Goal: Task Accomplishment & Management: Use online tool/utility

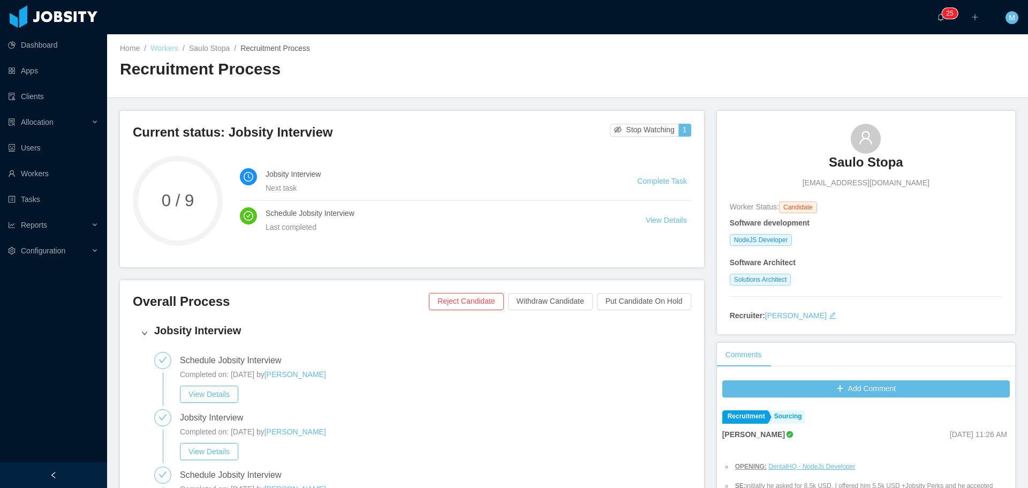
click at [168, 48] on link "Workers" at bounding box center [164, 48] width 28 height 9
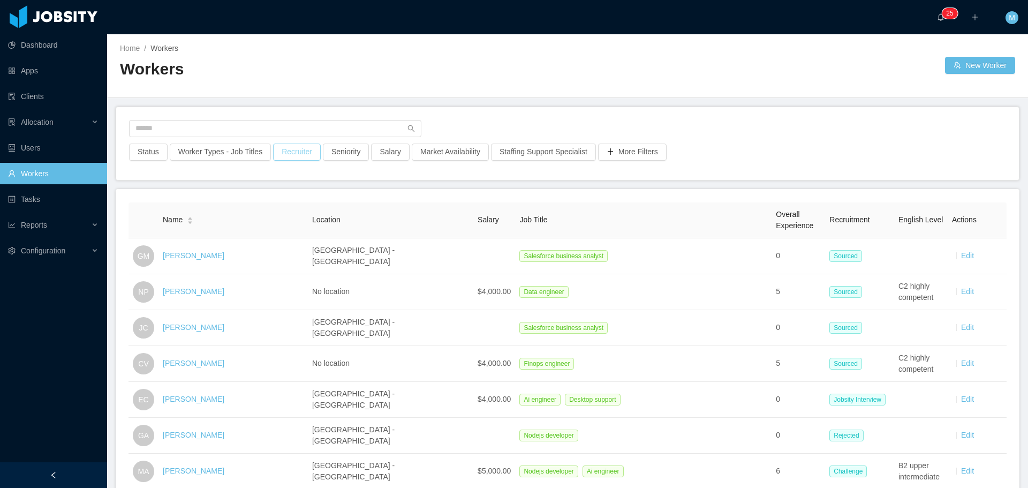
click at [307, 152] on button "Recruiter" at bounding box center [297, 151] width 48 height 17
click at [247, 201] on div at bounding box center [291, 200] width 151 height 16
type input "****"
click at [285, 222] on li "[PERSON_NAME]" at bounding box center [293, 221] width 161 height 17
click at [445, 188] on main "Home / Workers / Workers New Worker Status Worker Types - Job Titles Recruiter …" at bounding box center [567, 260] width 921 height 453
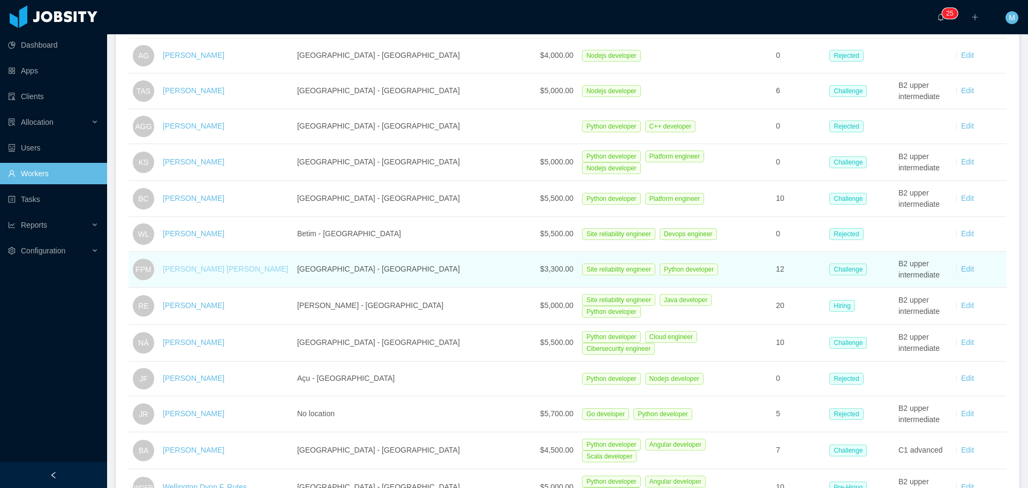
click at [225, 268] on link "[PERSON_NAME] [PERSON_NAME]" at bounding box center [225, 268] width 125 height 9
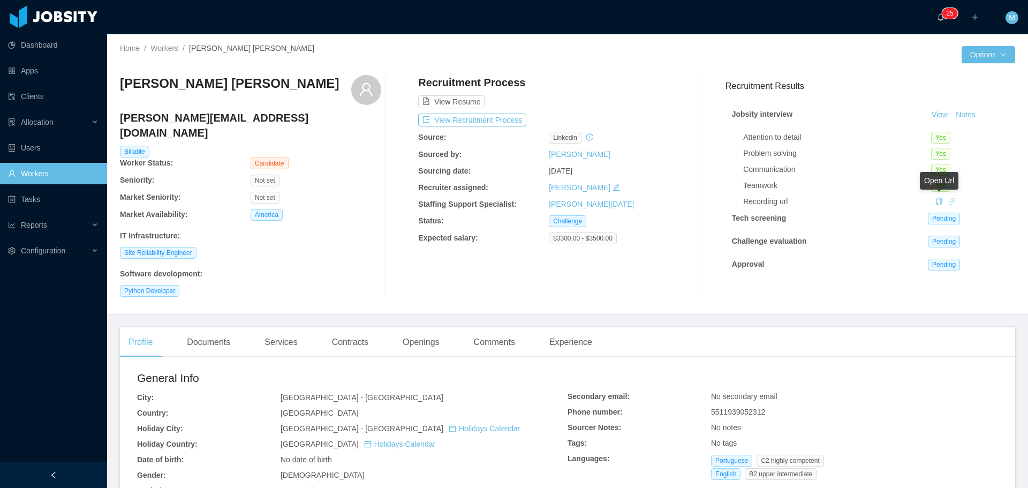
click at [948, 199] on icon "icon: link" at bounding box center [951, 201] width 7 height 7
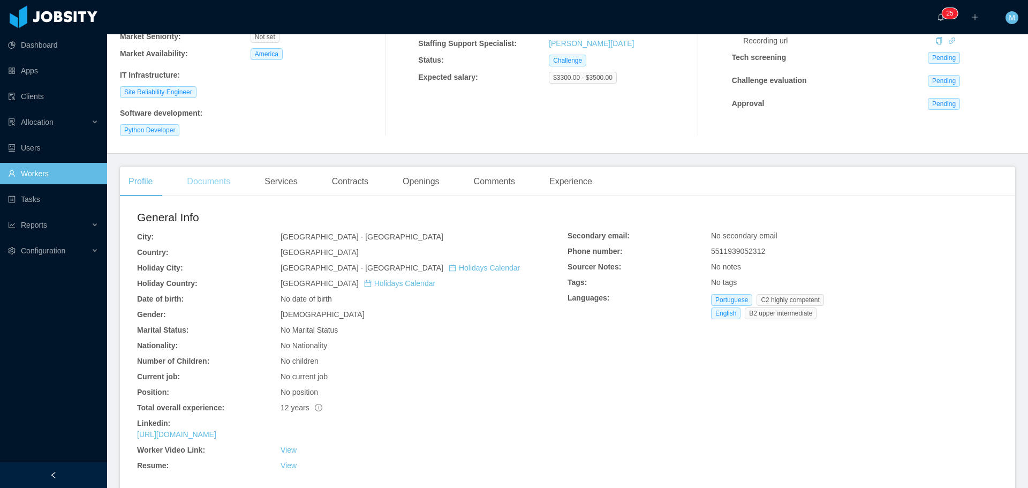
click at [216, 175] on div "Documents" at bounding box center [208, 182] width 61 height 30
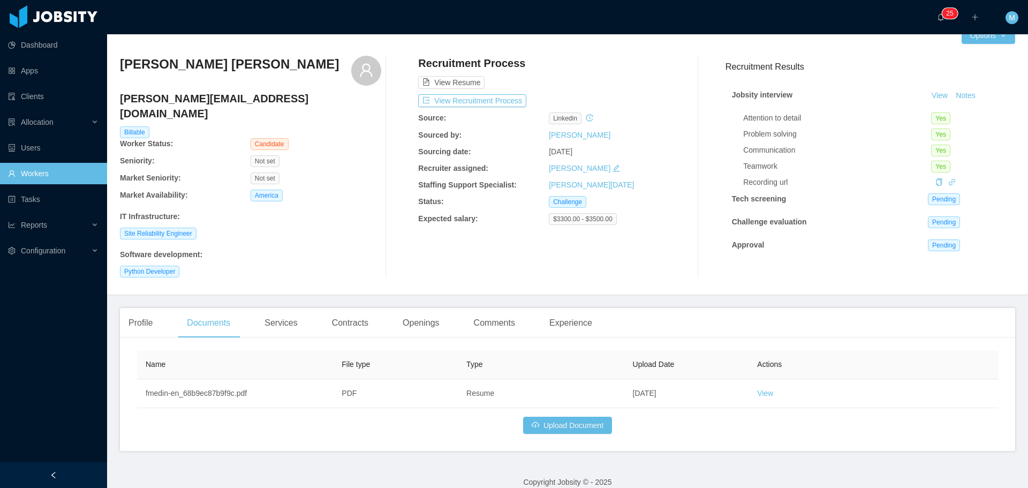
scroll to position [20, 0]
click at [573, 416] on button "Upload Document" at bounding box center [567, 424] width 89 height 17
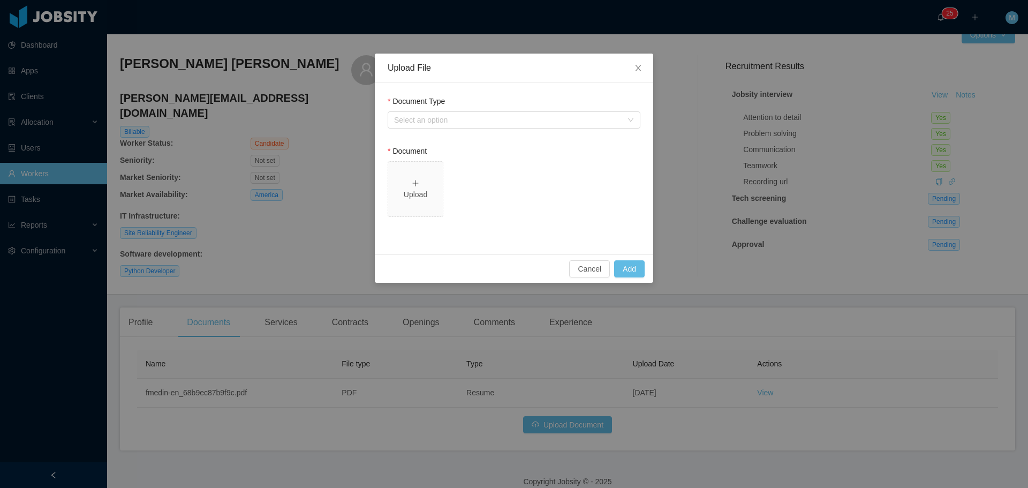
click at [446, 109] on div "Document Type" at bounding box center [514, 104] width 253 height 16
click at [452, 115] on div "Select an option" at bounding box center [508, 120] width 228 height 11
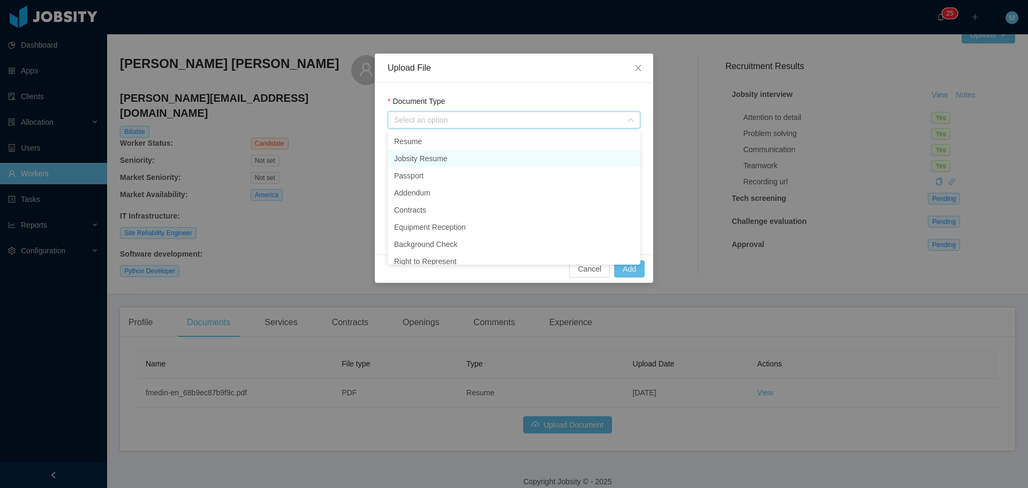
click at [427, 160] on li "Jobsity Resume" at bounding box center [514, 158] width 253 height 17
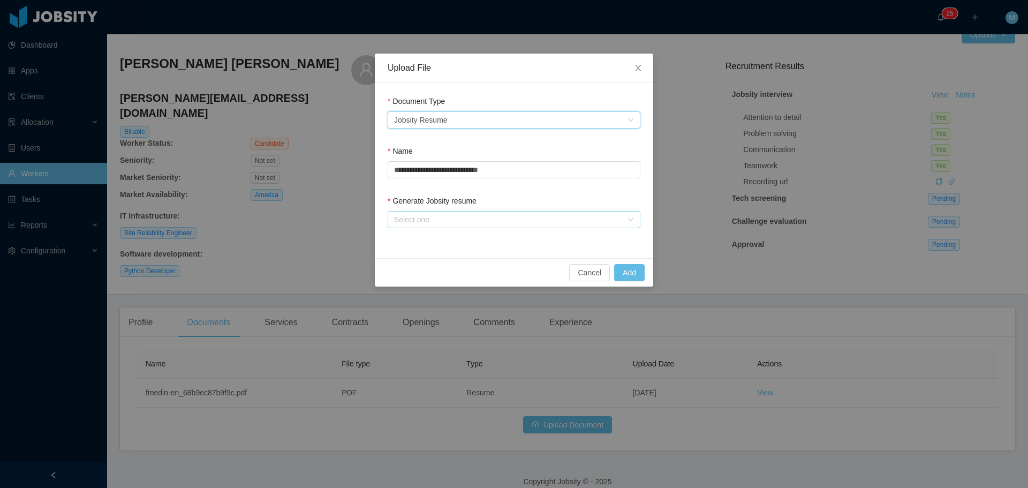
click at [444, 215] on div "Select one" at bounding box center [508, 219] width 228 height 11
click at [444, 242] on li "From Template" at bounding box center [514, 240] width 253 height 17
click at [634, 277] on button "Add" at bounding box center [629, 272] width 31 height 17
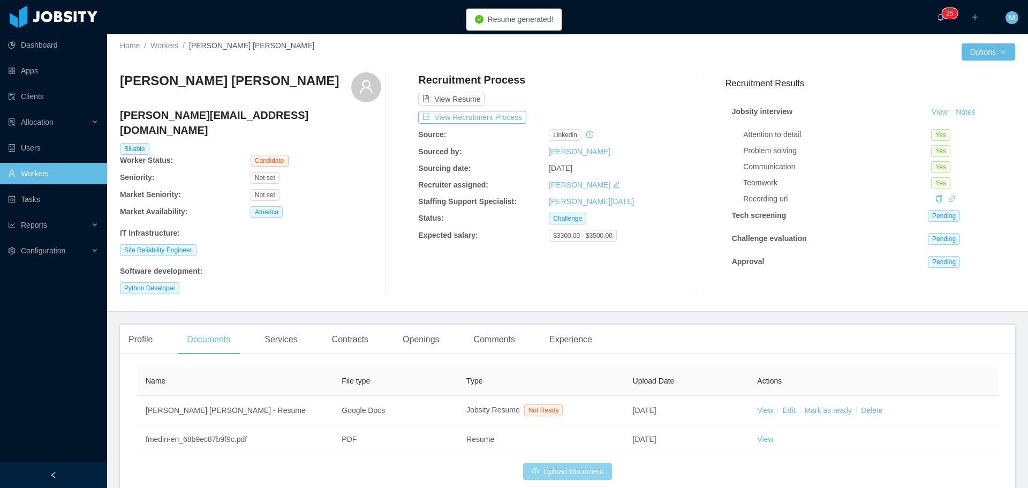
scroll to position [0, 0]
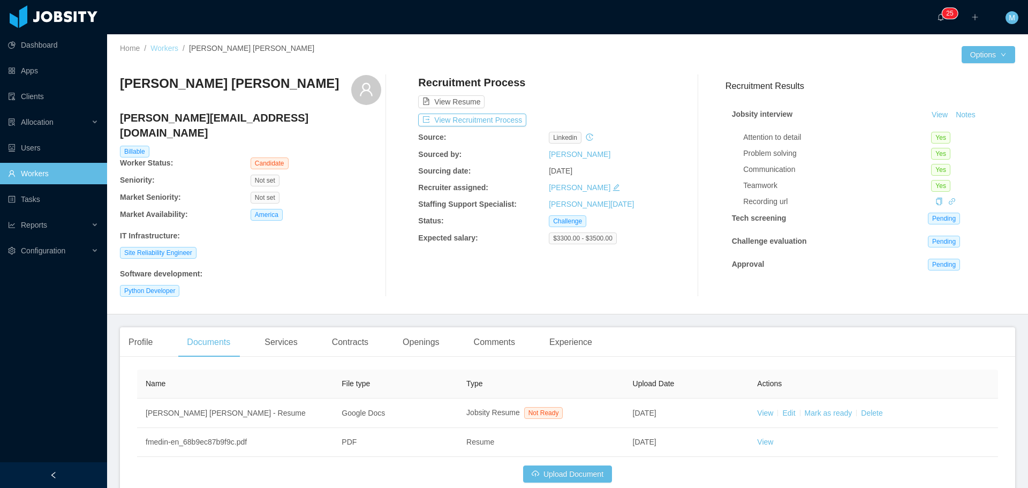
click at [169, 49] on link "Workers" at bounding box center [164, 48] width 28 height 9
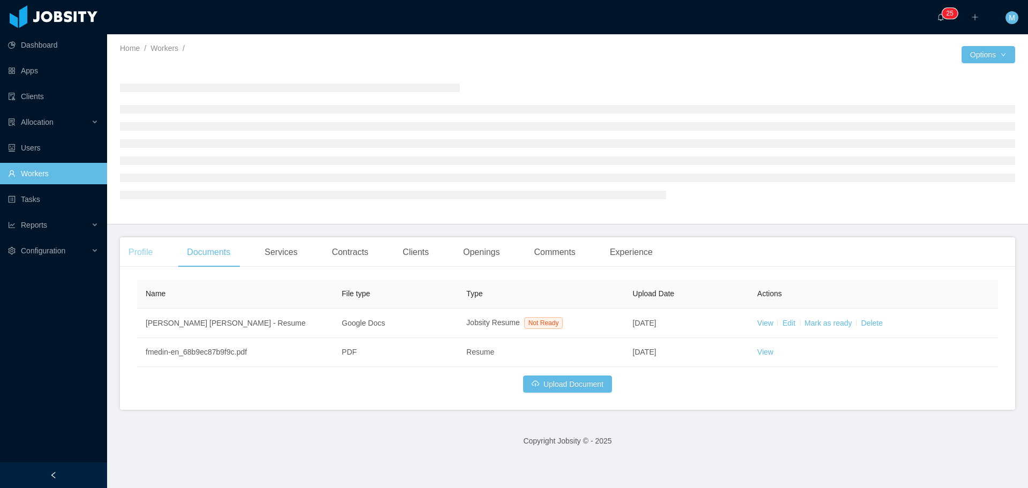
click at [143, 246] on div "Profile" at bounding box center [140, 252] width 41 height 30
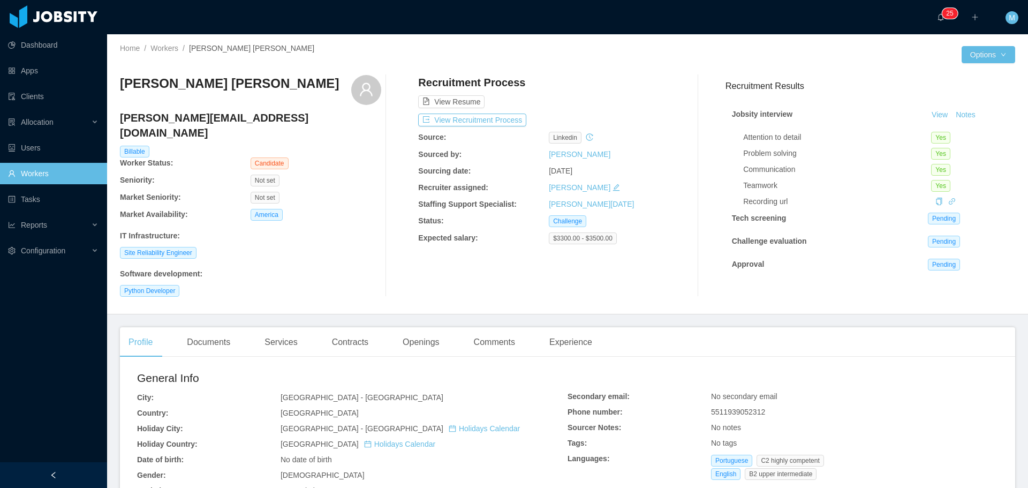
scroll to position [54, 0]
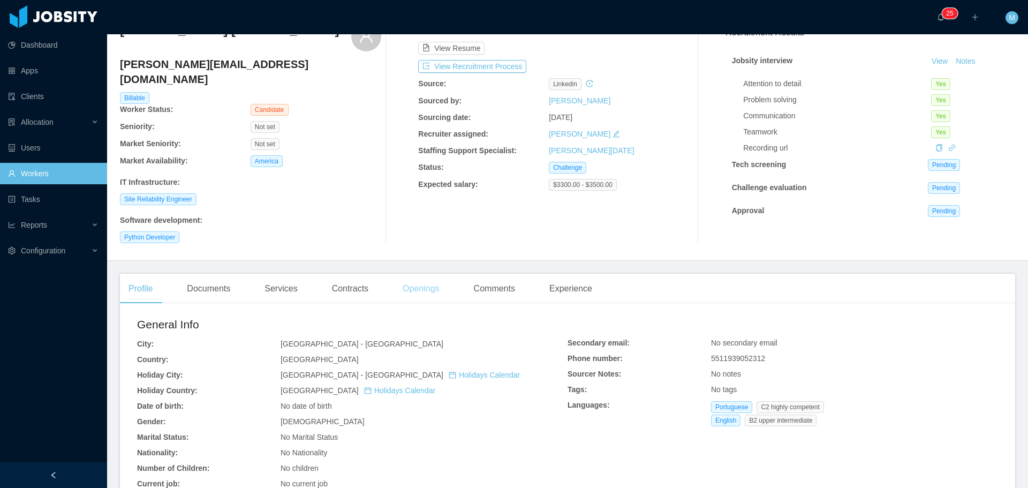
click at [416, 274] on div "Openings" at bounding box center [421, 289] width 54 height 30
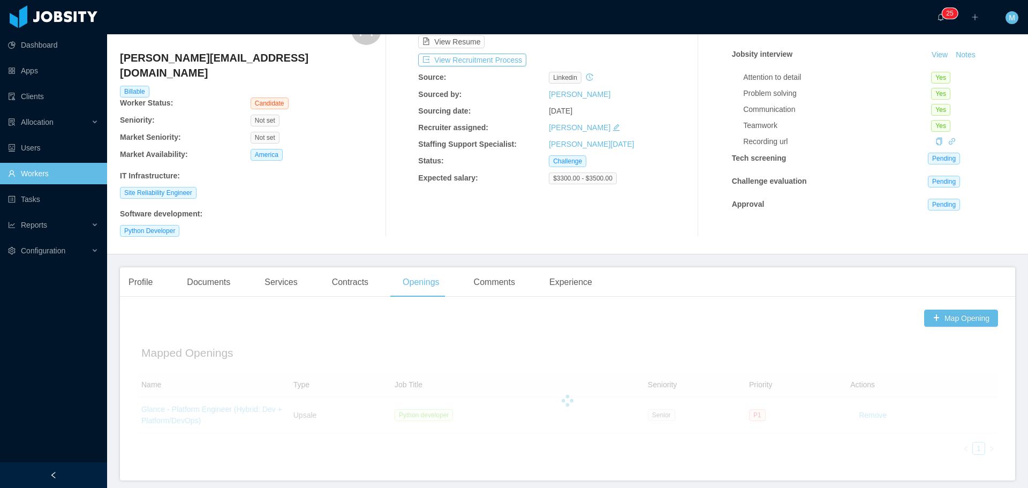
scroll to position [90, 0]
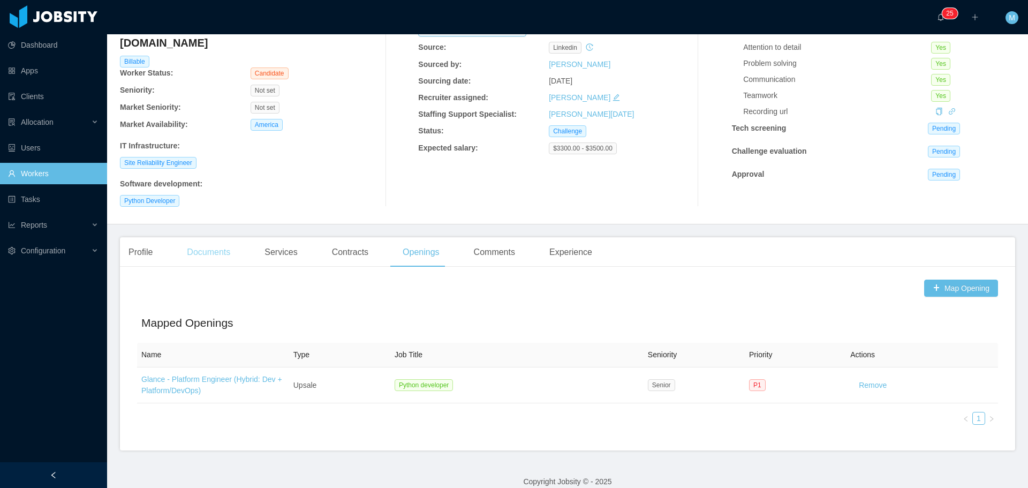
click at [231, 243] on div "Documents" at bounding box center [208, 252] width 61 height 30
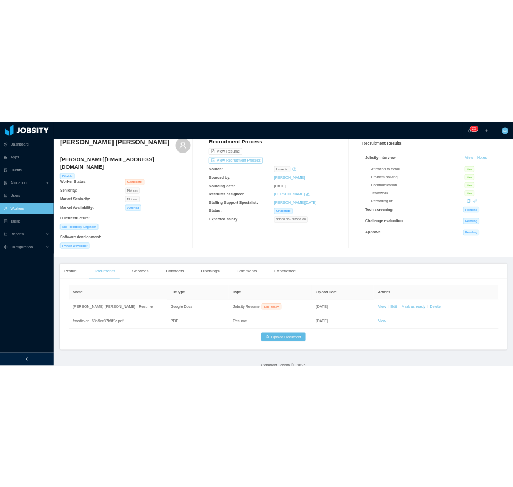
scroll to position [49, 0]
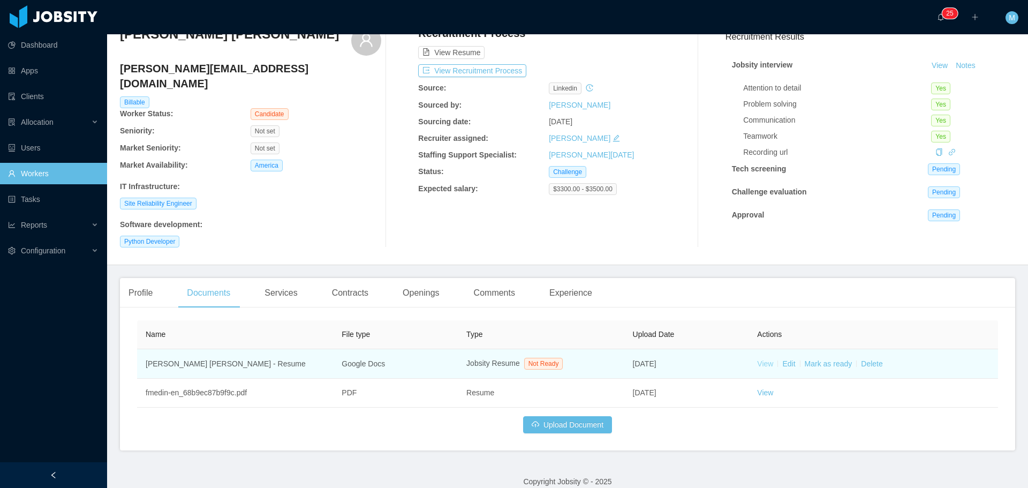
click at [764, 359] on link "View" at bounding box center [765, 363] width 16 height 9
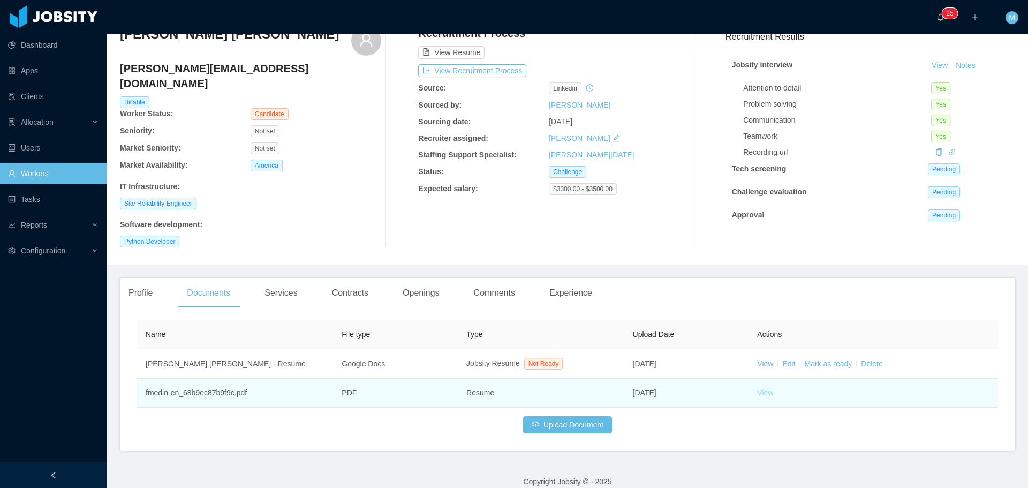
click at [762, 388] on link "View" at bounding box center [765, 392] width 16 height 9
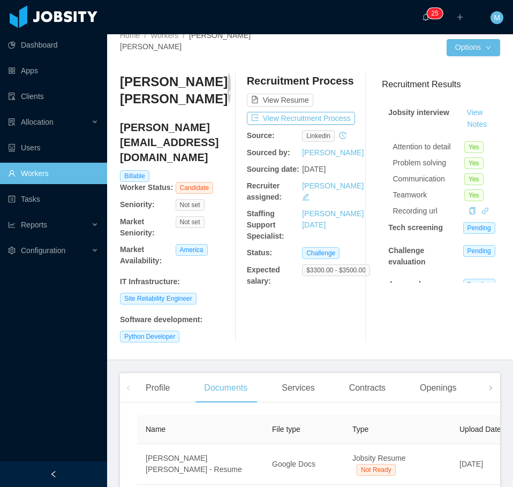
scroll to position [0, 0]
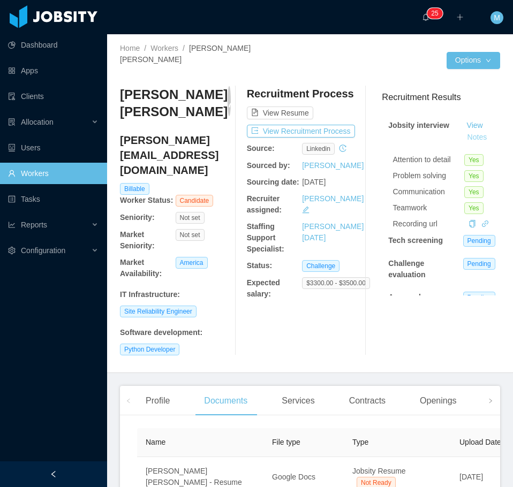
click at [468, 131] on button "Notes" at bounding box center [477, 137] width 28 height 13
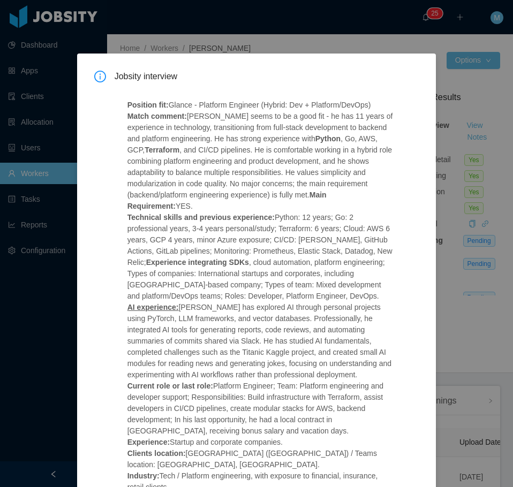
click at [422, 131] on div "Jobsity interview Position fit: Glance - Platform Engineer (Hybrid: Dev + Platf…" at bounding box center [256, 449] width 359 height 791
click at [254, 37] on div "Jobsity interview Position fit: Glance - Platform Engineer (Hybrid: Dev + Platf…" at bounding box center [256, 243] width 513 height 487
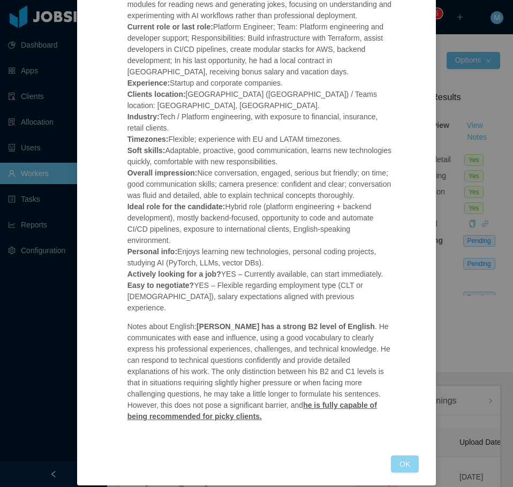
click at [399, 456] on button "OK" at bounding box center [405, 464] width 28 height 17
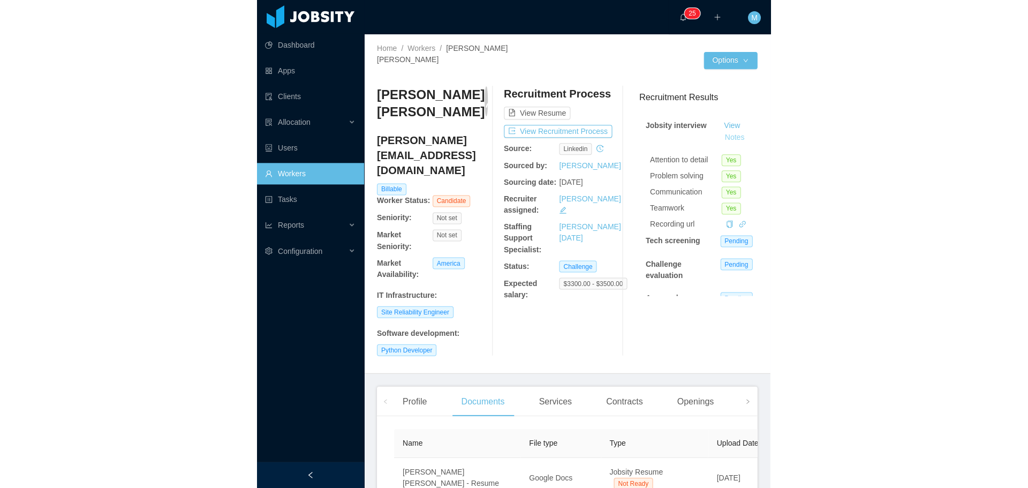
scroll to position [306, 0]
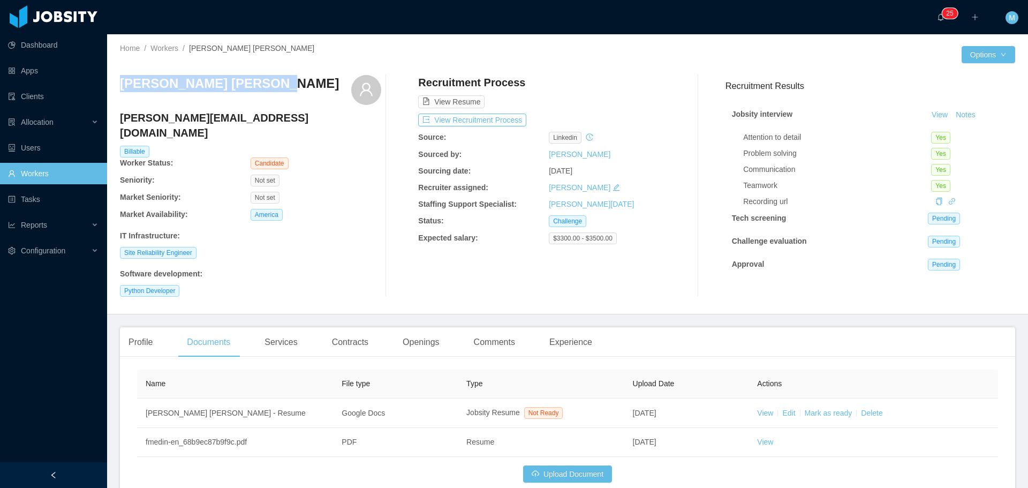
drag, startPoint x: 244, startPoint y: 78, endPoint x: 125, endPoint y: 65, distance: 119.1
click at [118, 93] on div "Home / Workers / [PERSON_NAME] [PERSON_NAME] / Options [PERSON_NAME] Medin [EMA…" at bounding box center [567, 174] width 921 height 280
copy h3 "[PERSON_NAME] [PERSON_NAME]"
drag, startPoint x: 282, startPoint y: 120, endPoint x: 119, endPoint y: 130, distance: 163.0
click at [119, 130] on div "Home / Workers / [PERSON_NAME] [PERSON_NAME] / Options [PERSON_NAME] Medin [EMA…" at bounding box center [567, 174] width 921 height 280
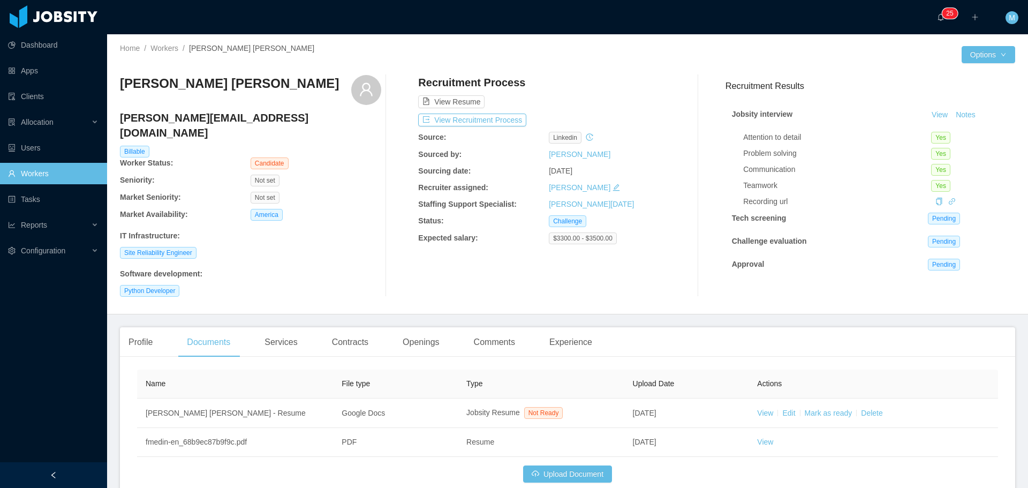
click at [260, 117] on h4 "[PERSON_NAME][EMAIL_ADDRESS][DOMAIN_NAME]" at bounding box center [250, 125] width 261 height 30
drag, startPoint x: 267, startPoint y: 118, endPoint x: 119, endPoint y: 129, distance: 148.1
click at [119, 129] on div "Home / Workers / [PERSON_NAME] [PERSON_NAME] / Options [PERSON_NAME] Medin [EMA…" at bounding box center [567, 174] width 921 height 280
click at [128, 126] on div "[PERSON_NAME][EMAIL_ADDRESS][DOMAIN_NAME]" at bounding box center [250, 127] width 261 height 35
click at [128, 123] on h4 "[PERSON_NAME][EMAIL_ADDRESS][DOMAIN_NAME]" at bounding box center [250, 125] width 261 height 30
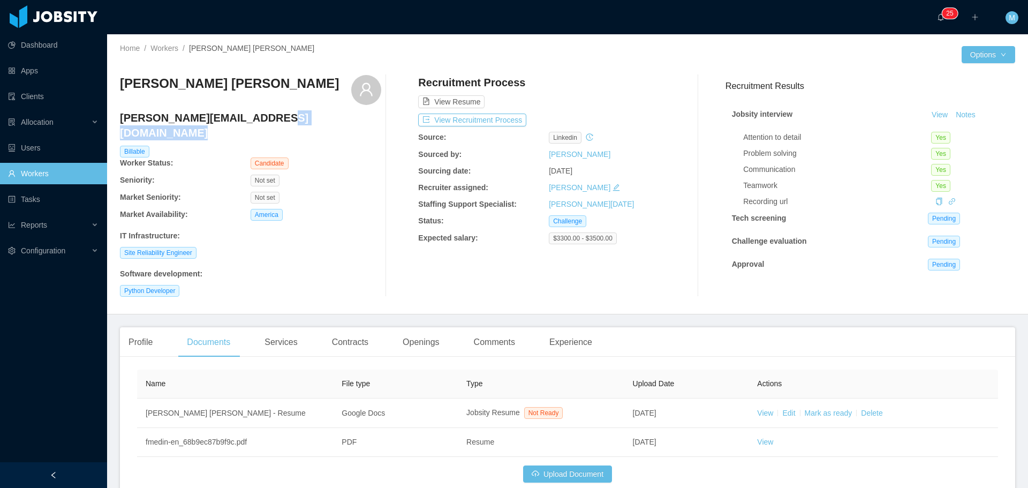
drag, startPoint x: 268, startPoint y: 118, endPoint x: 119, endPoint y: 123, distance: 149.5
click at [119, 123] on div "Home / Workers / [PERSON_NAME] [PERSON_NAME] / Options [PERSON_NAME] Medin [EMA…" at bounding box center [567, 174] width 921 height 280
copy h4
drag, startPoint x: 265, startPoint y: 119, endPoint x: 231, endPoint y: 120, distance: 33.8
click at [206, 122] on h4 "[PERSON_NAME][EMAIL_ADDRESS][DOMAIN_NAME]" at bounding box center [250, 125] width 261 height 30
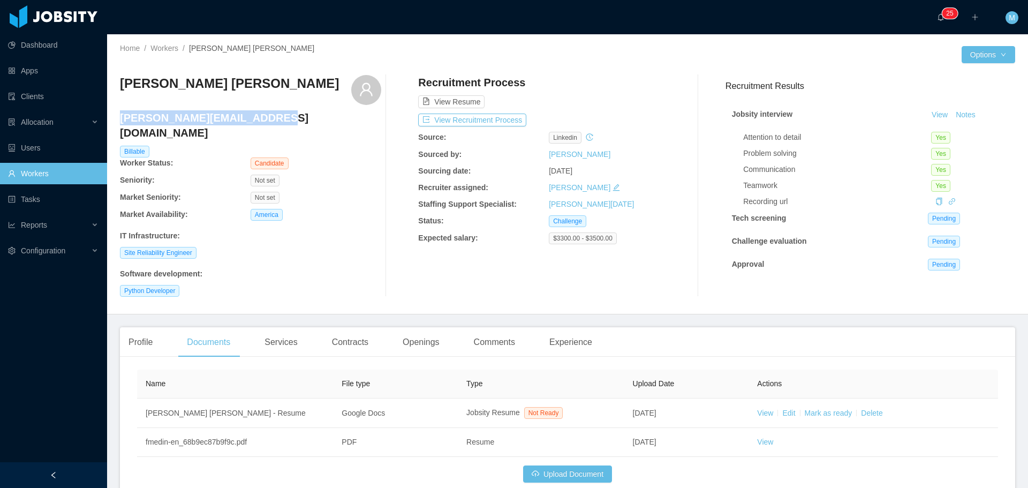
drag, startPoint x: 267, startPoint y: 120, endPoint x: 121, endPoint y: 122, distance: 146.2
click at [121, 122] on h4 "[PERSON_NAME][EMAIL_ADDRESS][DOMAIN_NAME]" at bounding box center [250, 125] width 261 height 30
copy h4 "[PERSON_NAME][EMAIL_ADDRESS][DOMAIN_NAME]"
click at [163, 50] on link "Workers" at bounding box center [164, 48] width 28 height 9
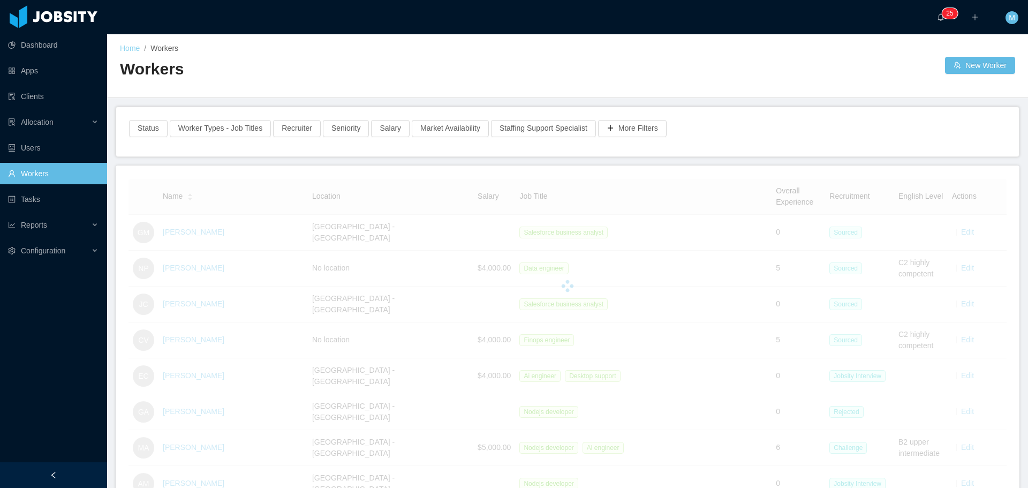
click at [133, 48] on link "Home" at bounding box center [130, 48] width 20 height 9
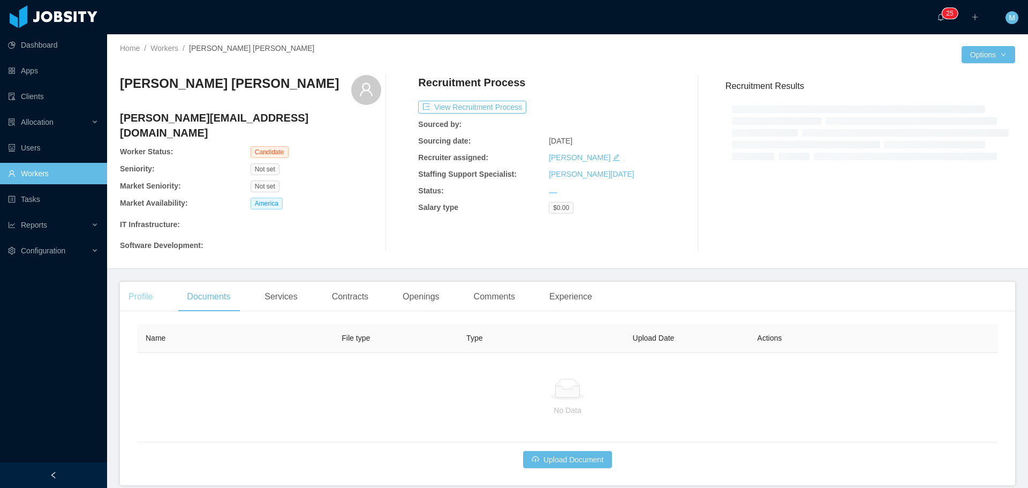
click at [150, 282] on div "Profile" at bounding box center [140, 297] width 41 height 30
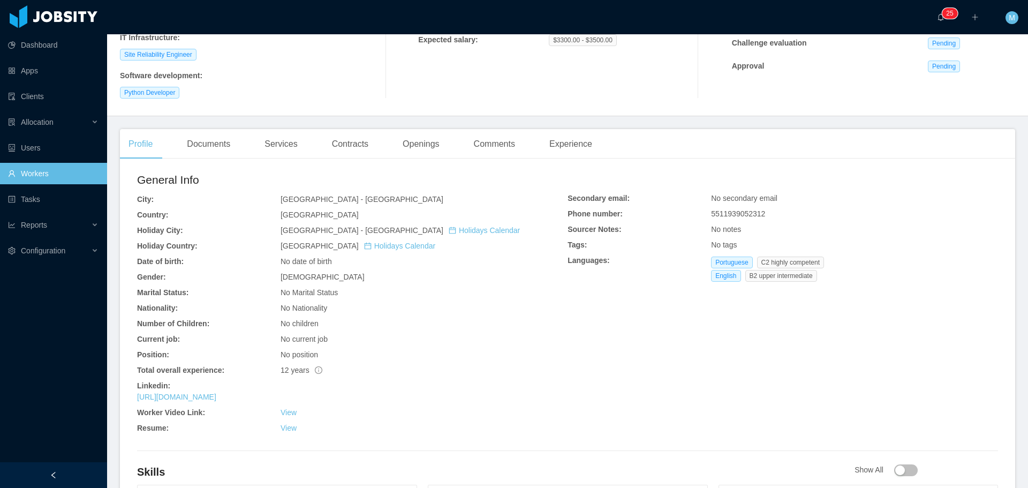
scroll to position [214, 0]
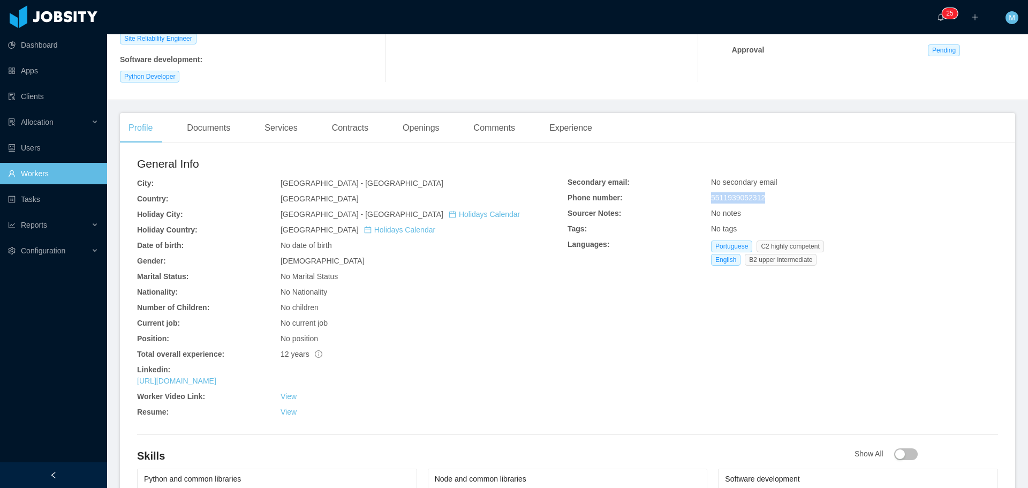
drag, startPoint x: 767, startPoint y: 186, endPoint x: 700, endPoint y: 184, distance: 66.4
click at [700, 184] on div "Secondary email: No secondary email Phone number: 5511939052312 Sourcer Notes: …" at bounding box center [783, 223] width 430 height 93
copy div "5511939052312"
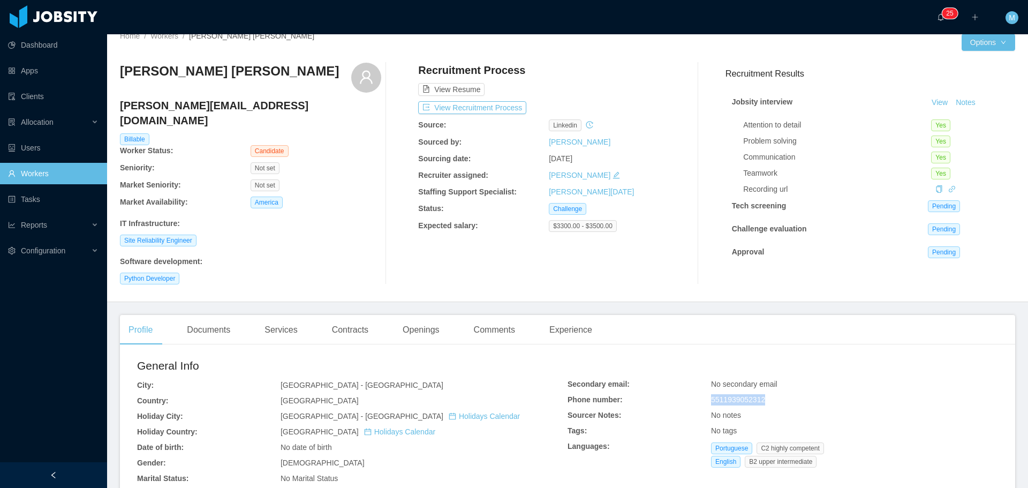
scroll to position [0, 0]
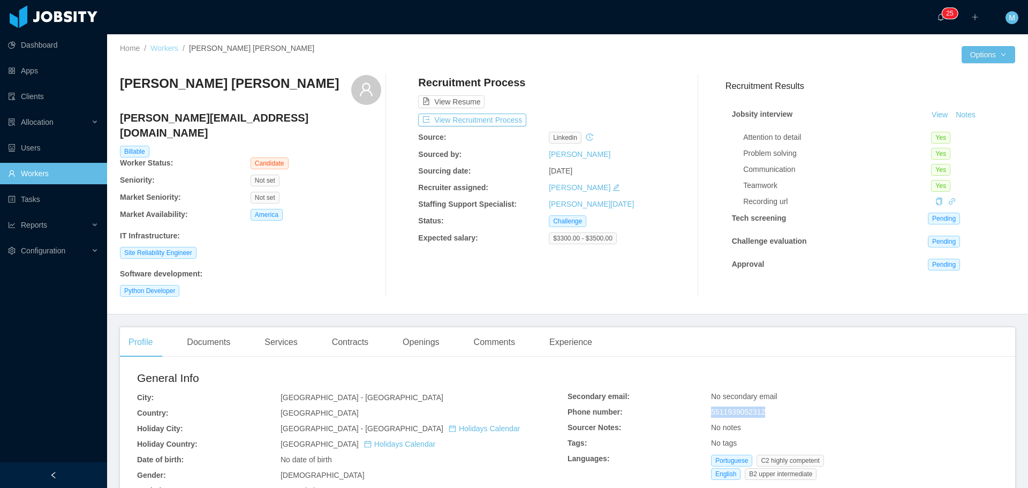
click at [165, 49] on link "Workers" at bounding box center [164, 48] width 28 height 9
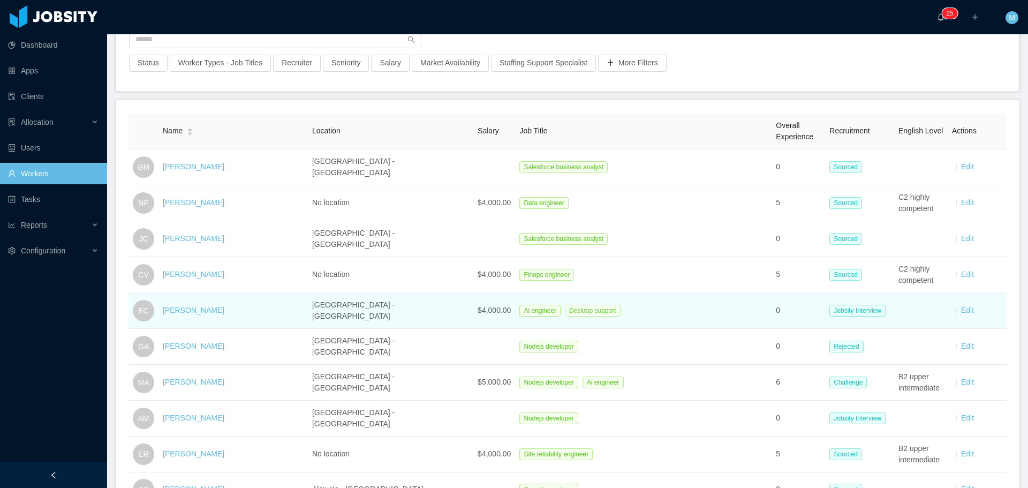
scroll to position [107, 0]
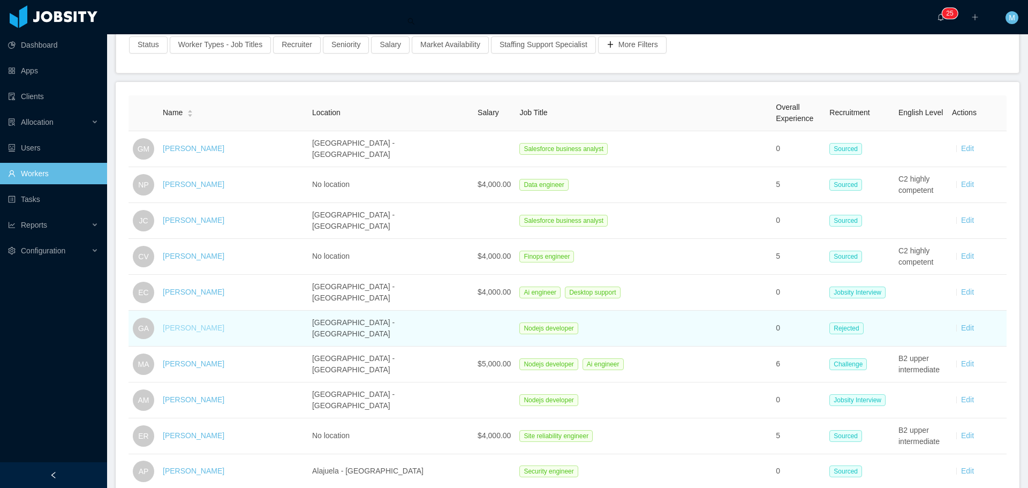
click at [198, 326] on link "[PERSON_NAME]" at bounding box center [194, 327] width 62 height 9
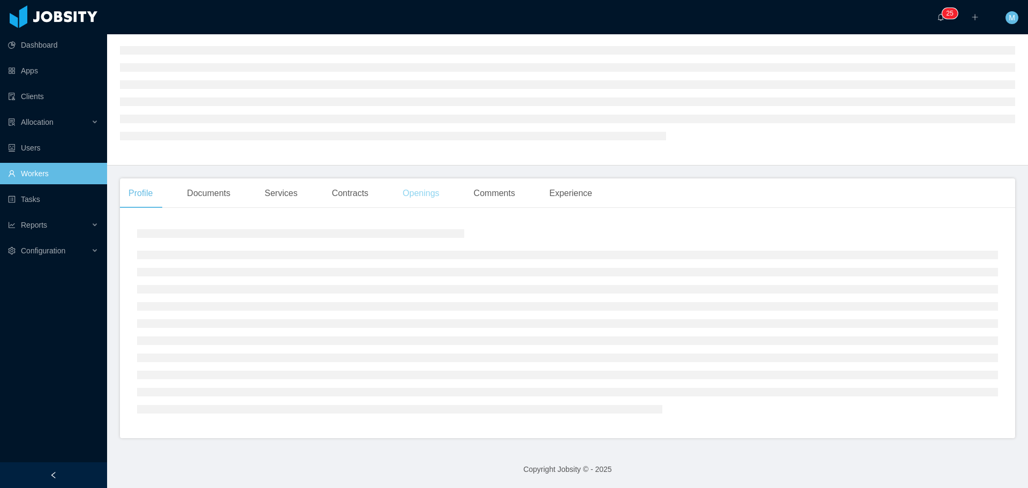
scroll to position [107, 0]
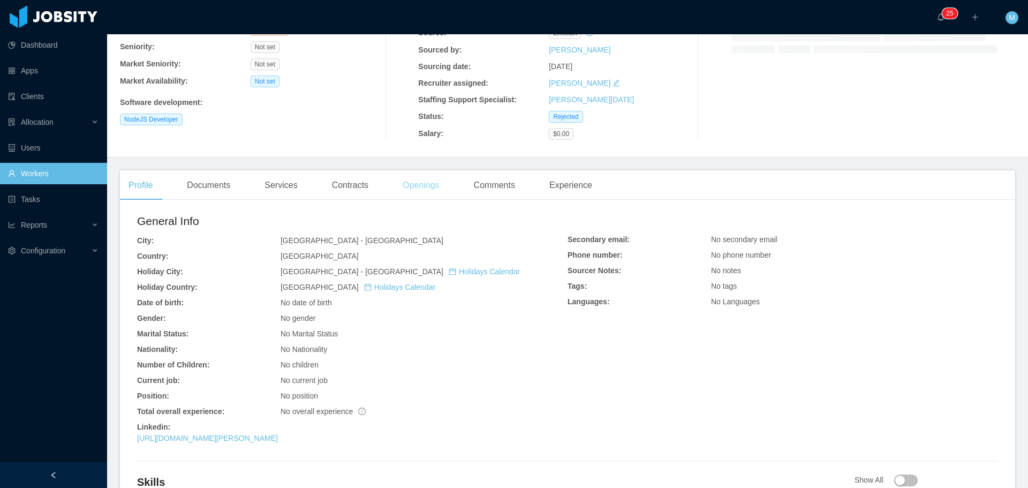
click at [414, 192] on div "Openings" at bounding box center [421, 185] width 54 height 30
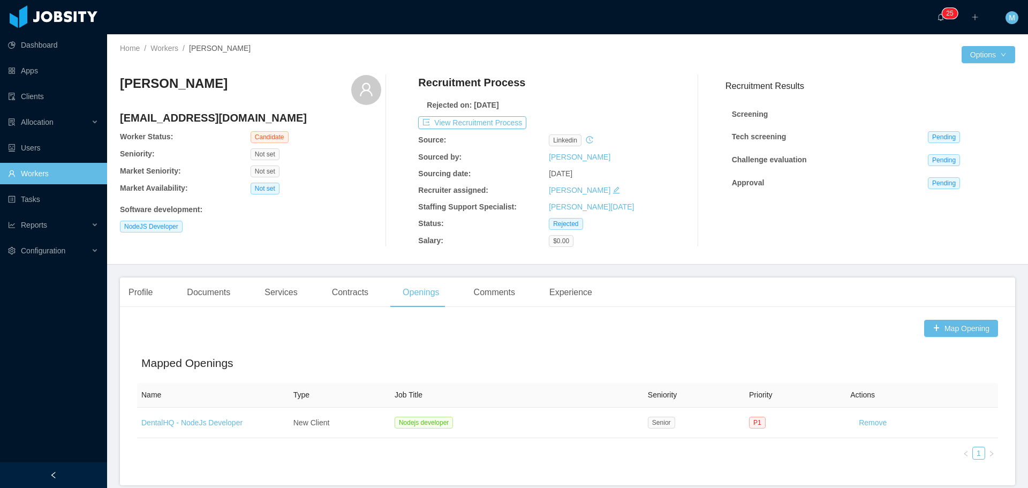
click at [199, 424] on link "DentalHQ - NodeJs Developer" at bounding box center [191, 422] width 101 height 9
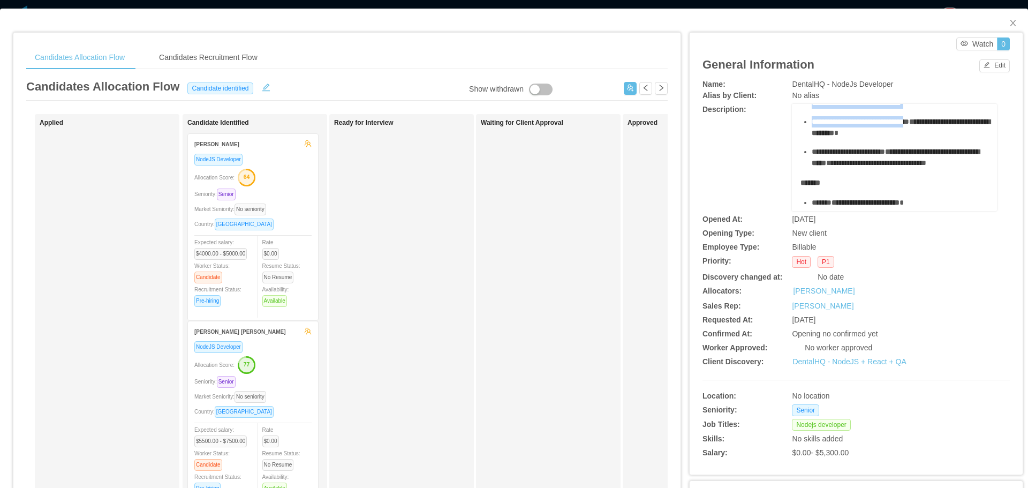
scroll to position [107, 0]
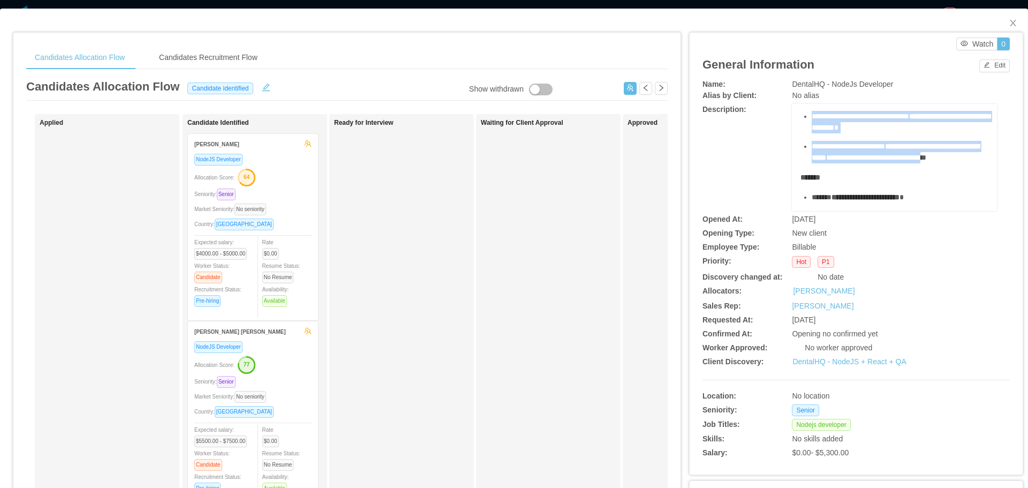
drag, startPoint x: 793, startPoint y: 123, endPoint x: 925, endPoint y: 168, distance: 139.2
click at [925, 119] on div "**********" at bounding box center [894, 65] width 189 height 107
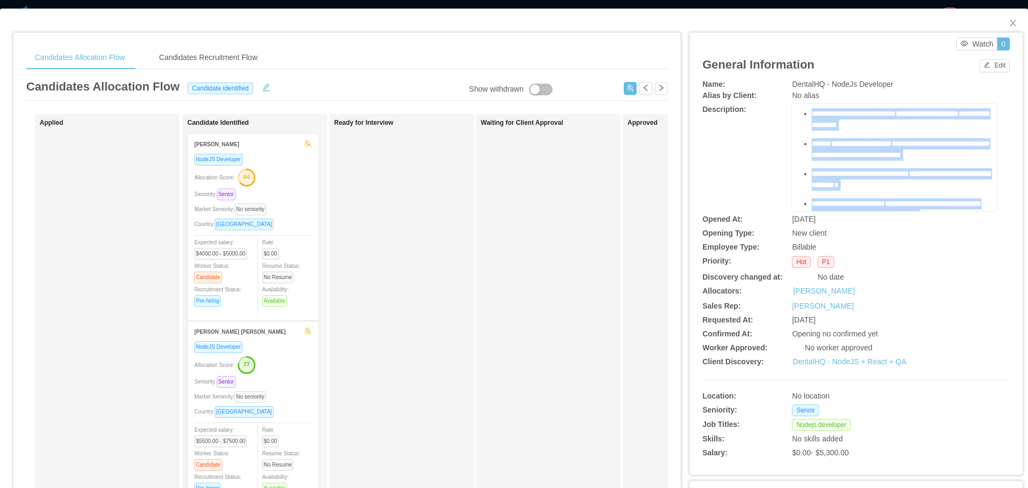
scroll to position [54, 0]
copy div "**********"
click at [926, 142] on span "**********" at bounding box center [900, 145] width 177 height 19
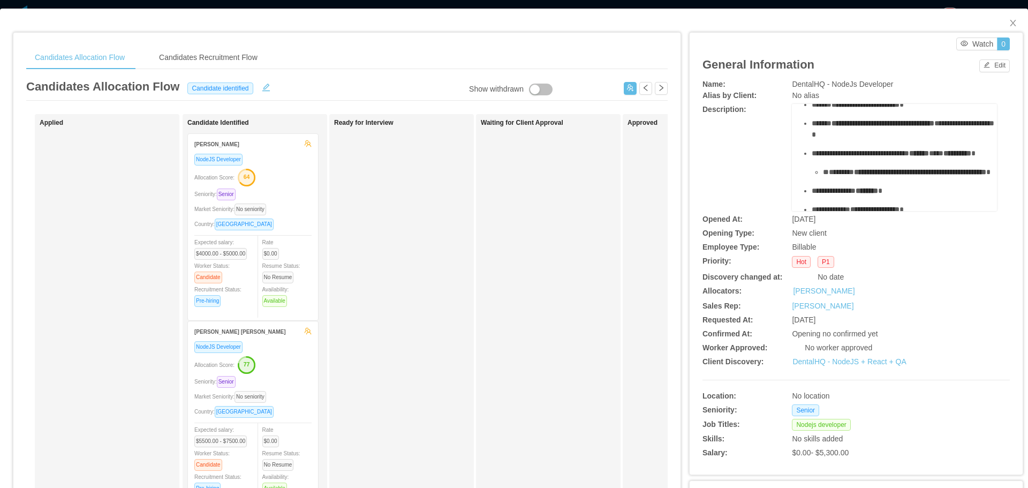
scroll to position [188, 0]
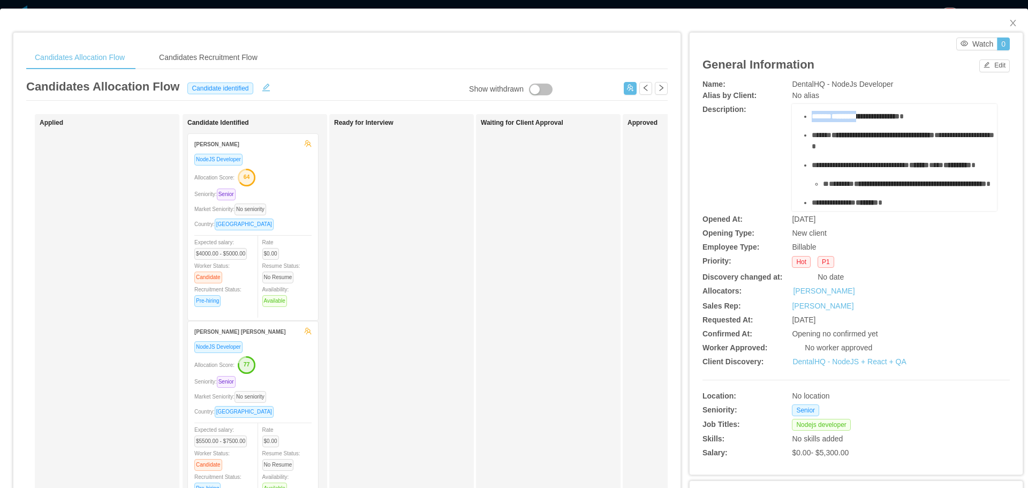
drag, startPoint x: 806, startPoint y: 113, endPoint x: 864, endPoint y: 140, distance: 64.4
click at [864, 122] on div "**********" at bounding box center [900, 116] width 177 height 11
click at [828, 129] on div "**********" at bounding box center [894, 214] width 188 height 566
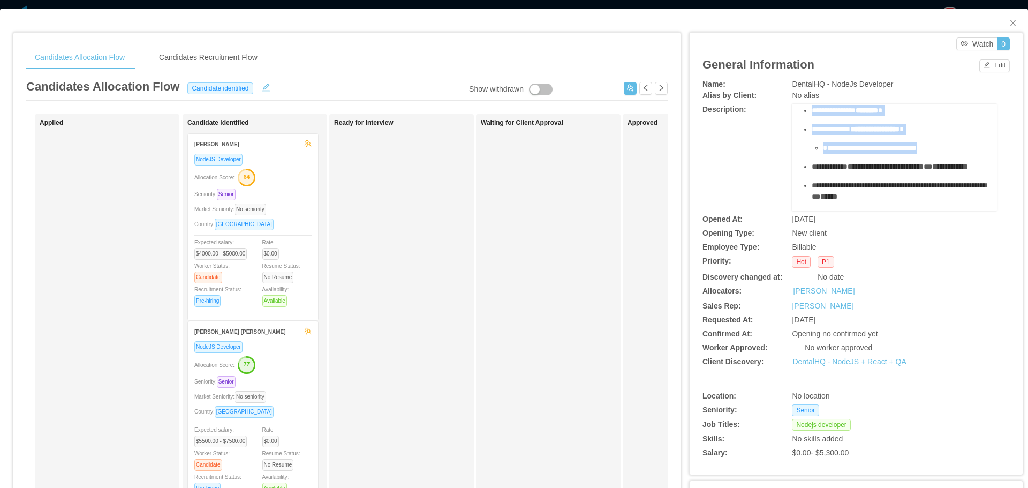
scroll to position [349, 0]
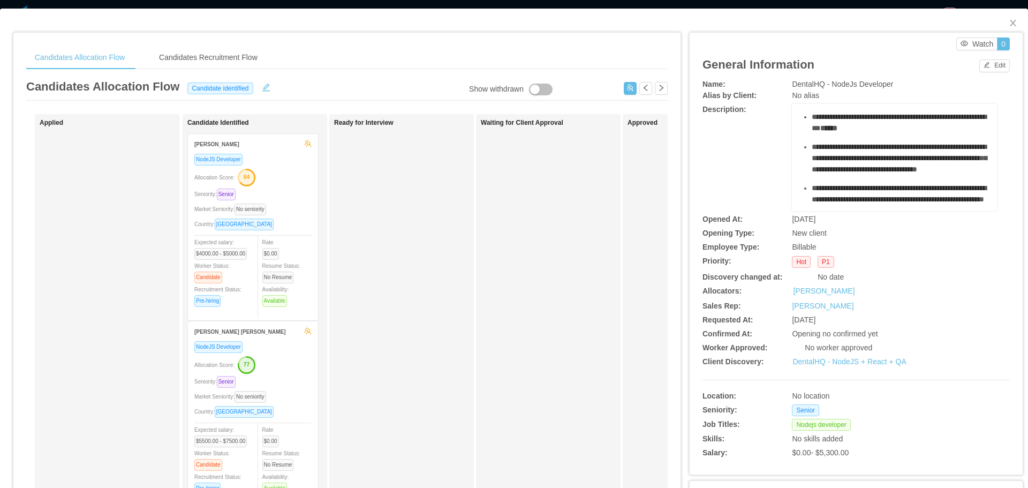
drag, startPoint x: 805, startPoint y: 138, endPoint x: 958, endPoint y: 141, distance: 152.6
click at [958, 143] on ul "**********" at bounding box center [894, 133] width 188 height 367
copy ul "**********"
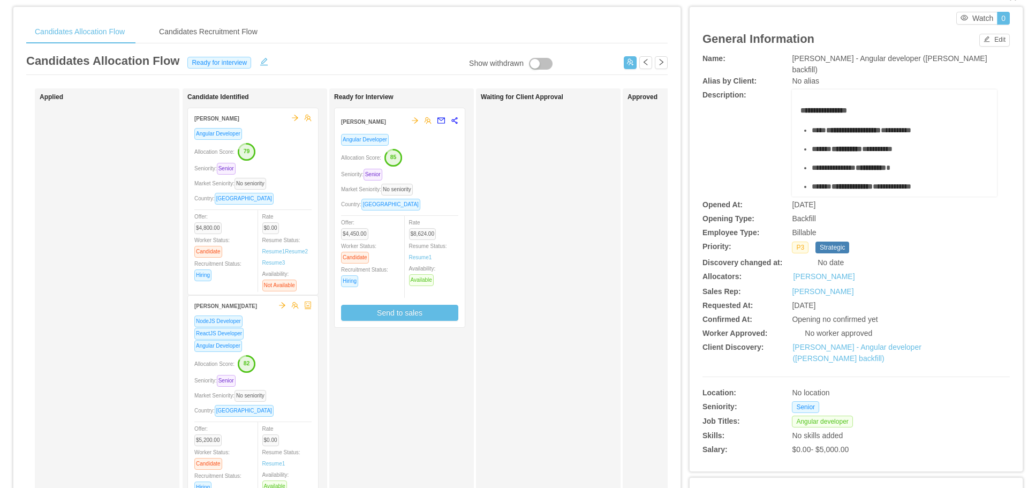
scroll to position [3, 0]
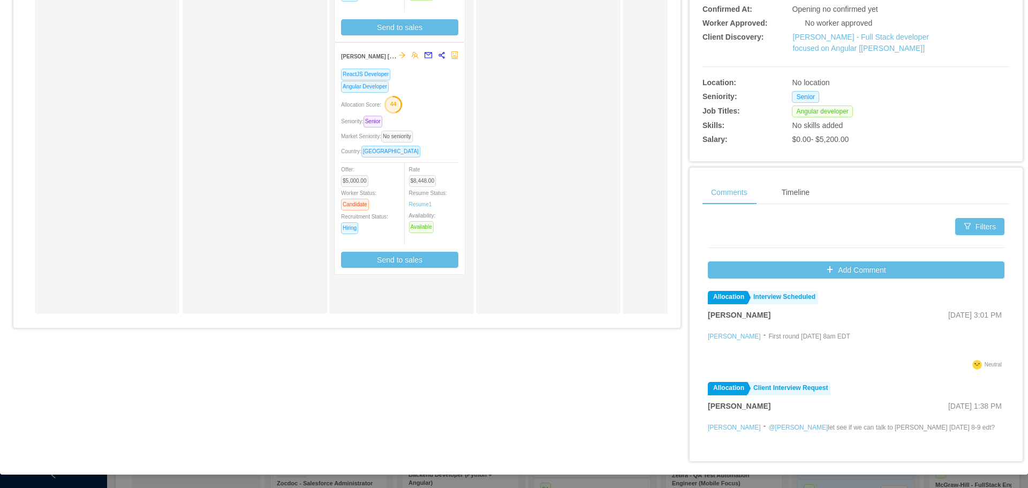
scroll to position [2463, 0]
